Goal: Task Accomplishment & Management: Manage account settings

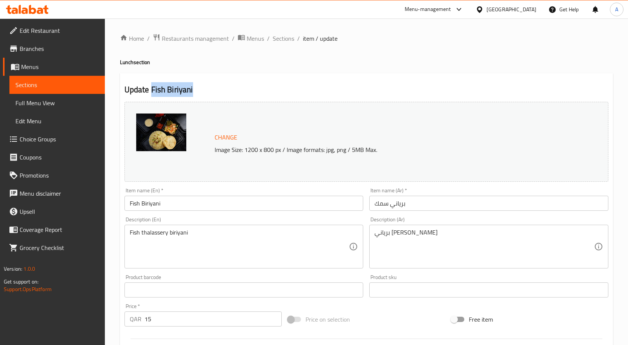
drag, startPoint x: 201, startPoint y: 85, endPoint x: 151, endPoint y: 90, distance: 50.0
click at [151, 90] on h2 "Update Fish Biriyani" at bounding box center [366, 89] width 484 height 11
copy h2 "Fish Biriyani"
click at [286, 34] on span "Sections" at bounding box center [283, 38] width 21 height 9
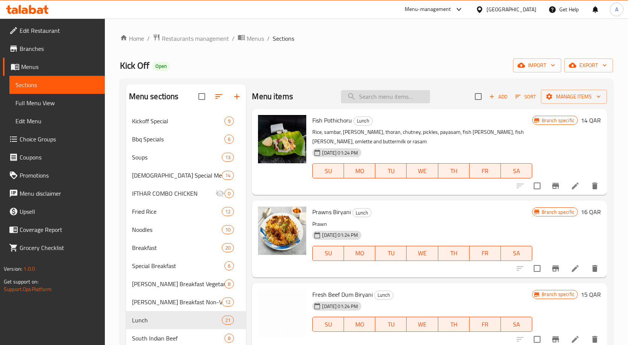
click at [383, 98] on input "search" at bounding box center [385, 96] width 89 height 13
paste input "Fish Biriyani"
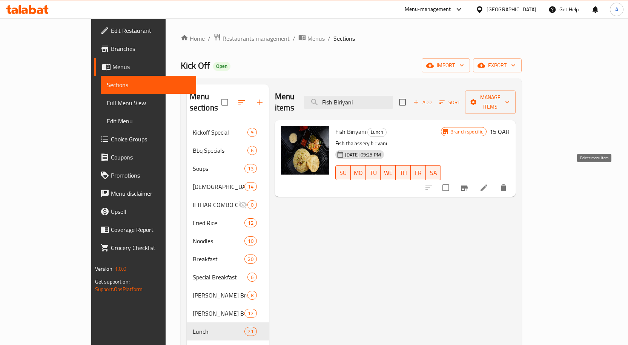
type input "Fish Biriyani"
click at [508, 183] on icon "delete" at bounding box center [503, 187] width 9 height 9
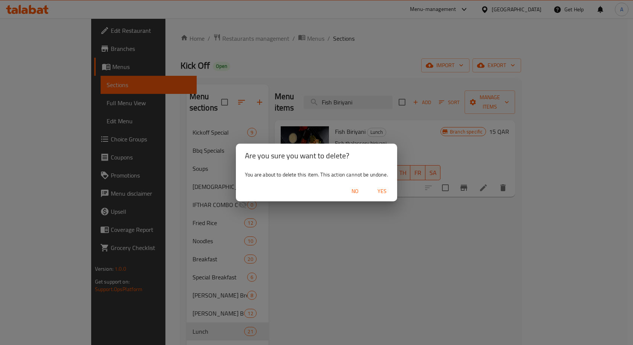
click at [378, 190] on span "Yes" at bounding box center [382, 191] width 18 height 9
